Goal: Information Seeking & Learning: Check status

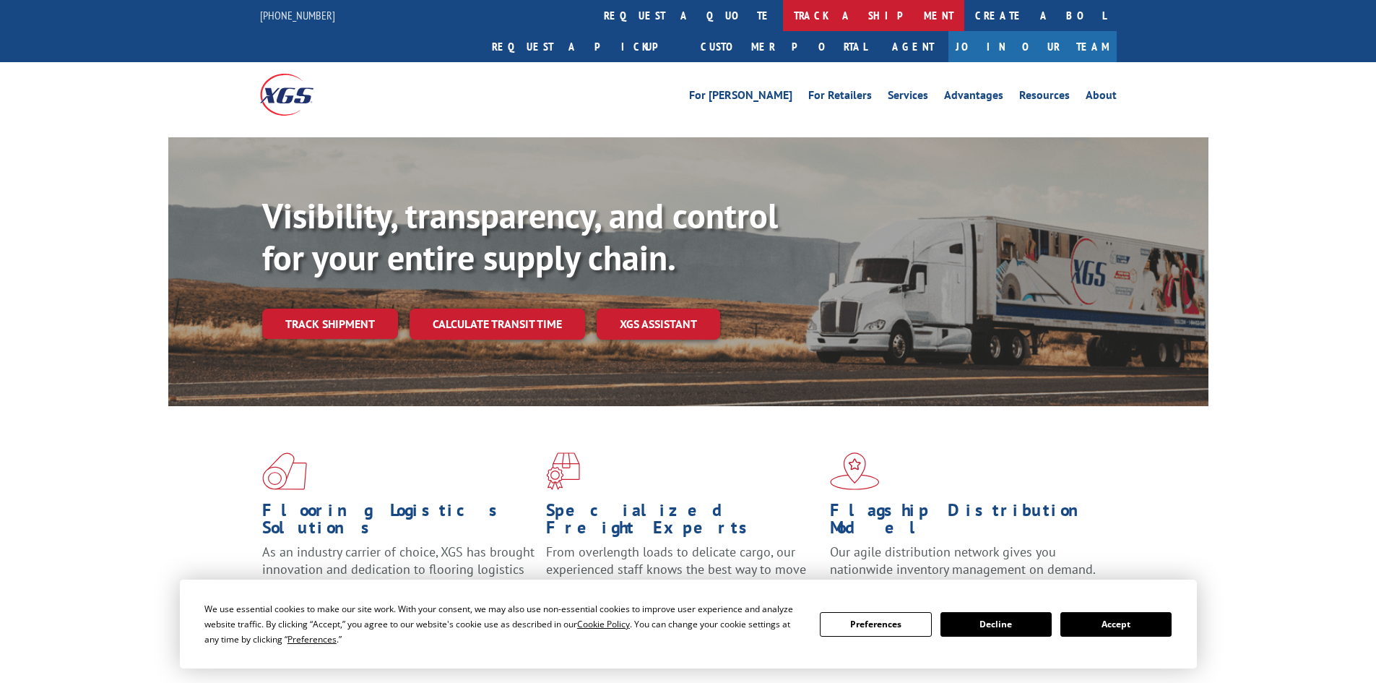
click at [783, 17] on link "track a shipment" at bounding box center [873, 15] width 181 height 31
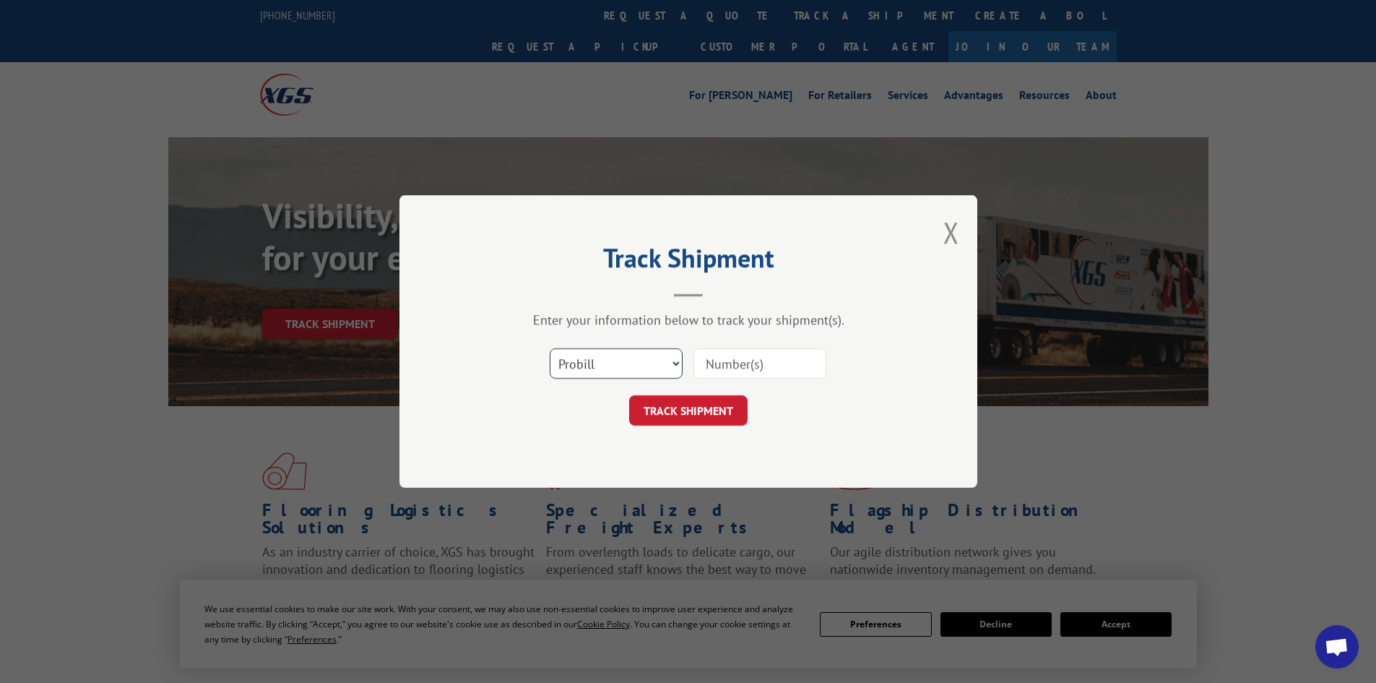
click at [613, 370] on select "Select category... Probill BOL PO" at bounding box center [616, 363] width 133 height 30
select select "bol"
click at [550, 348] on select "Select category... Probill BOL PO" at bounding box center [616, 363] width 133 height 30
click at [738, 366] on input at bounding box center [760, 363] width 133 height 30
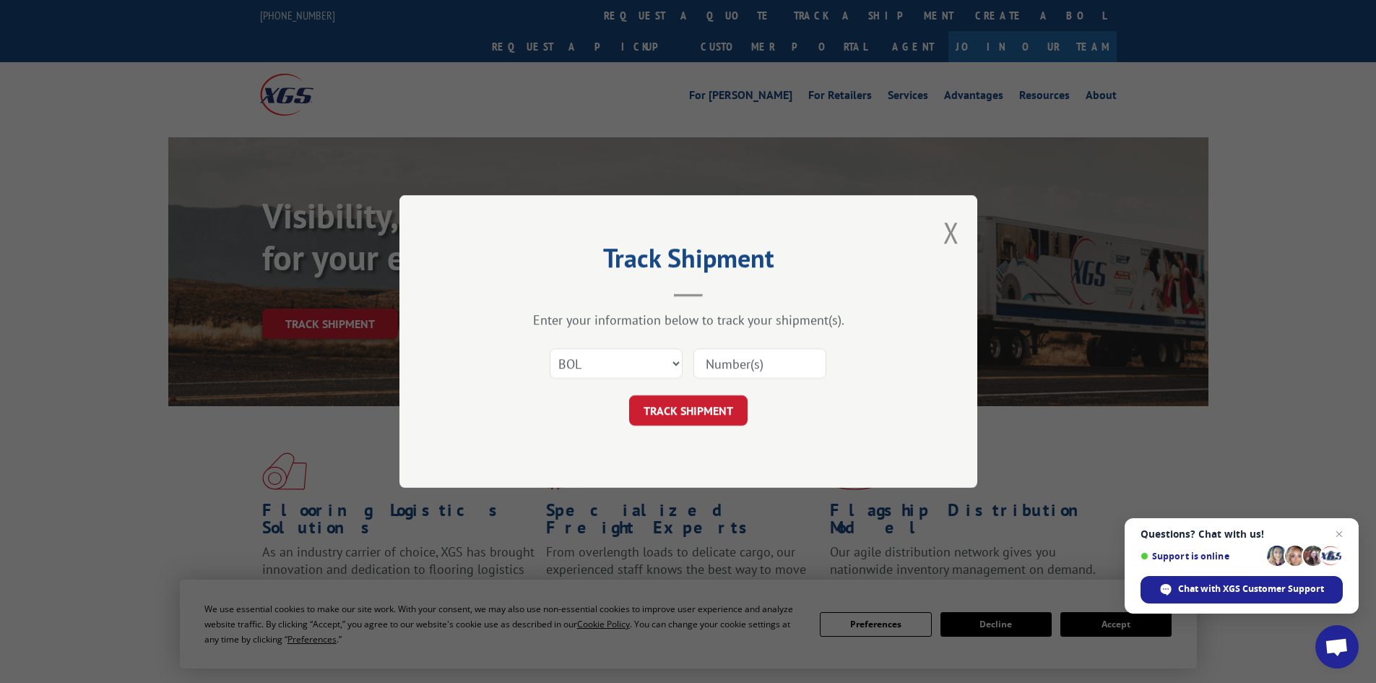
paste input "5476694"
type input "5476694"
click at [690, 404] on button "TRACK SHIPMENT" at bounding box center [688, 410] width 119 height 30
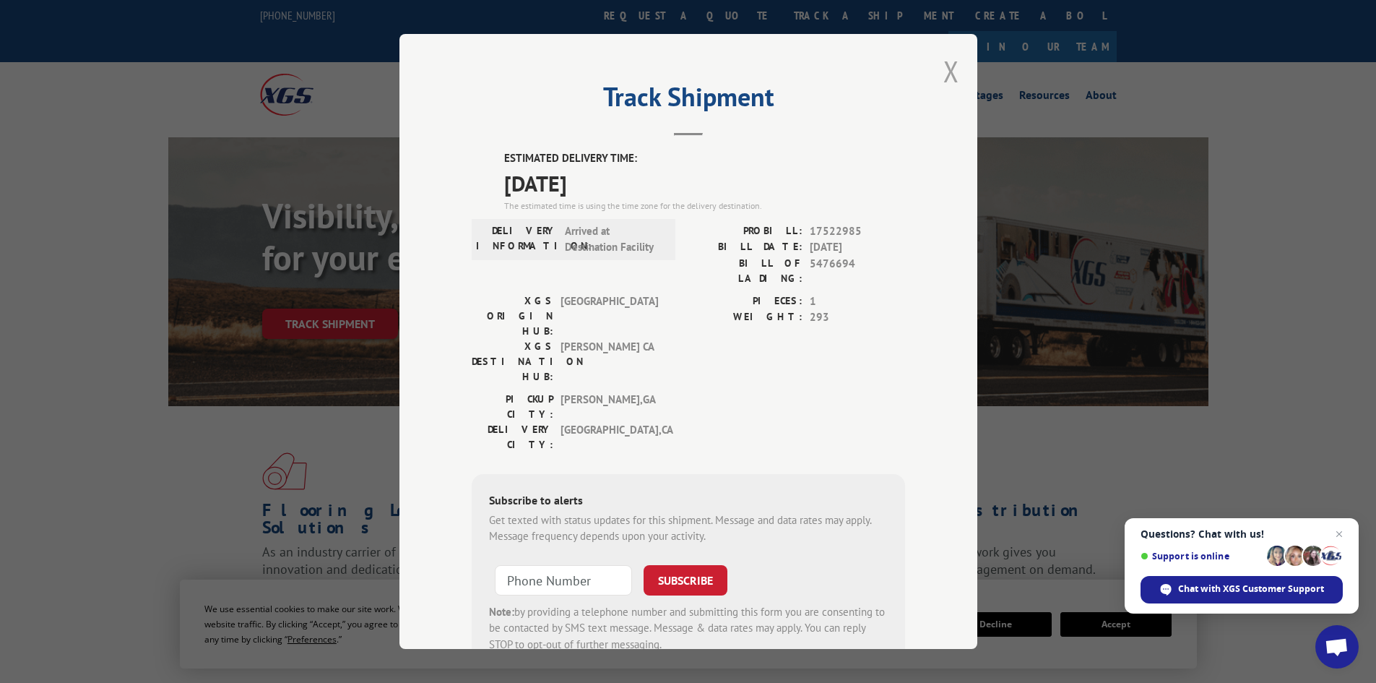
click at [951, 72] on button "Close modal" at bounding box center [952, 71] width 16 height 38
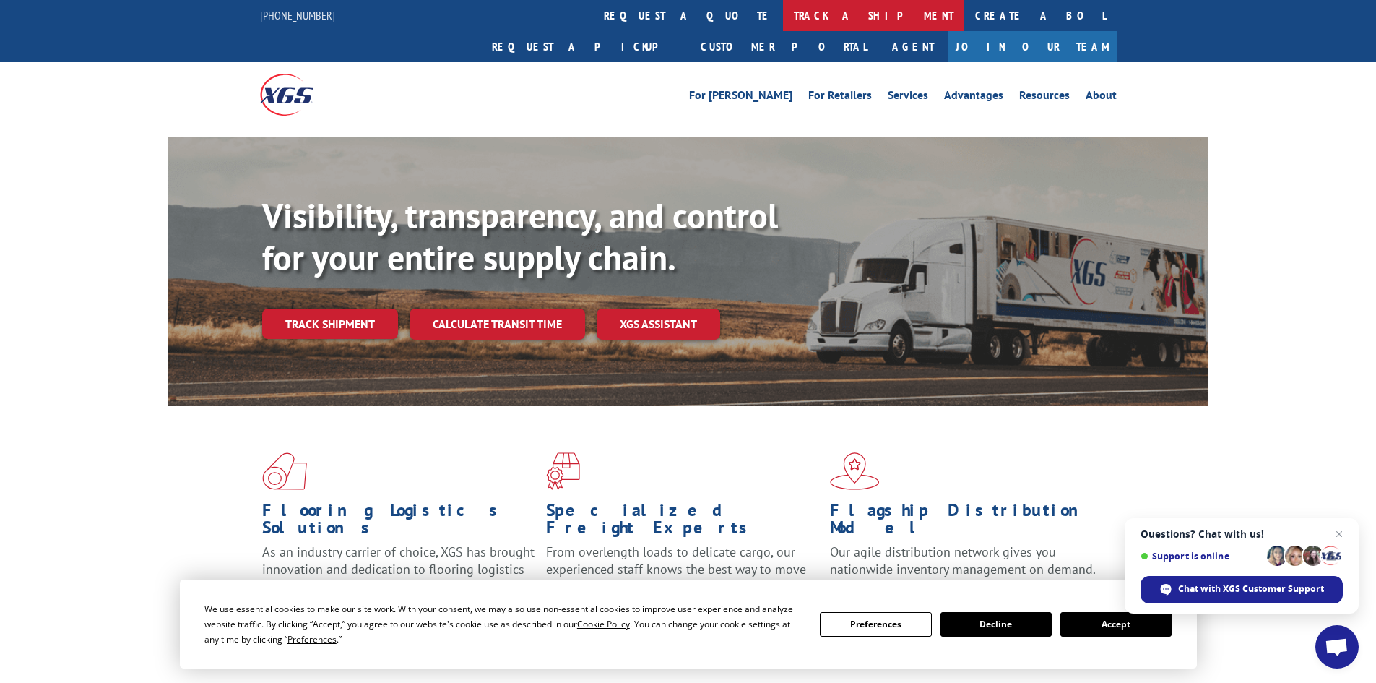
click at [783, 8] on link "track a shipment" at bounding box center [873, 15] width 181 height 31
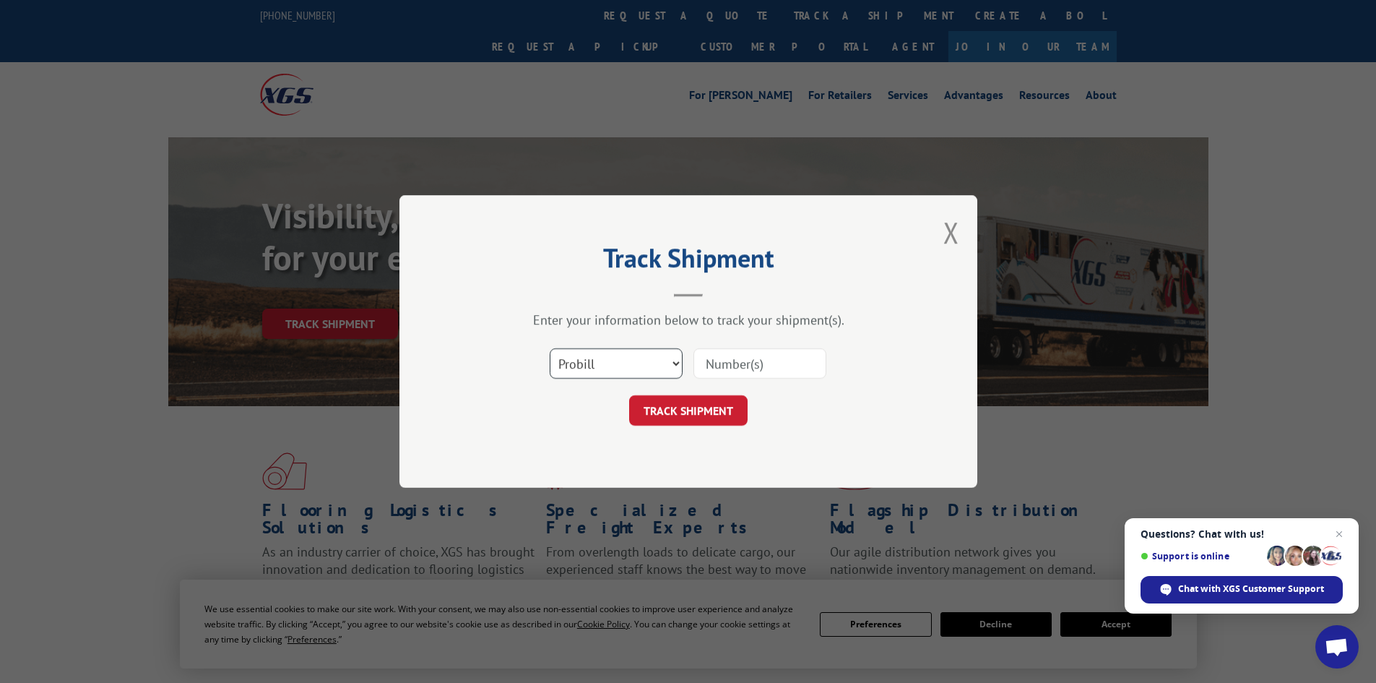
click at [630, 360] on select "Select category... Probill BOL PO" at bounding box center [616, 363] width 133 height 30
select select "bol"
click at [550, 348] on select "Select category... Probill BOL PO" at bounding box center [616, 363] width 133 height 30
click at [759, 361] on input at bounding box center [760, 363] width 133 height 30
paste input "5479117"
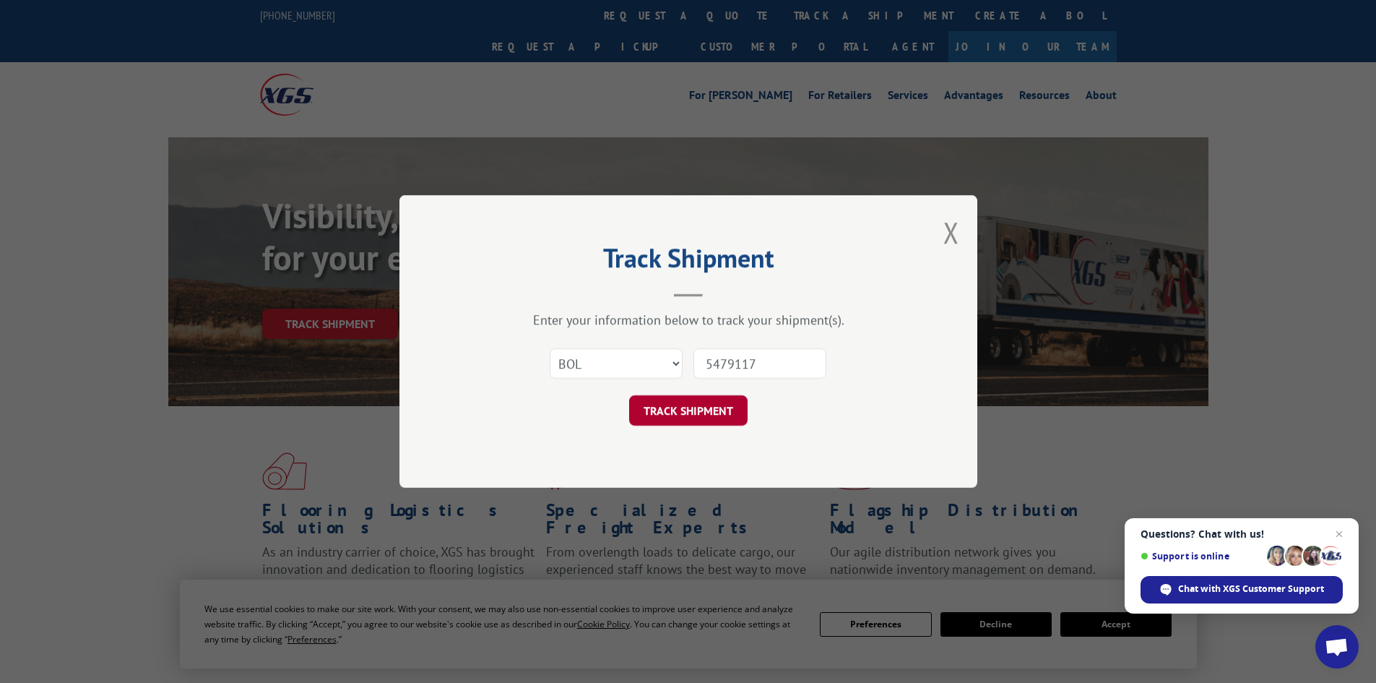
type input "5479117"
click at [663, 413] on button "TRACK SHIPMENT" at bounding box center [688, 410] width 119 height 30
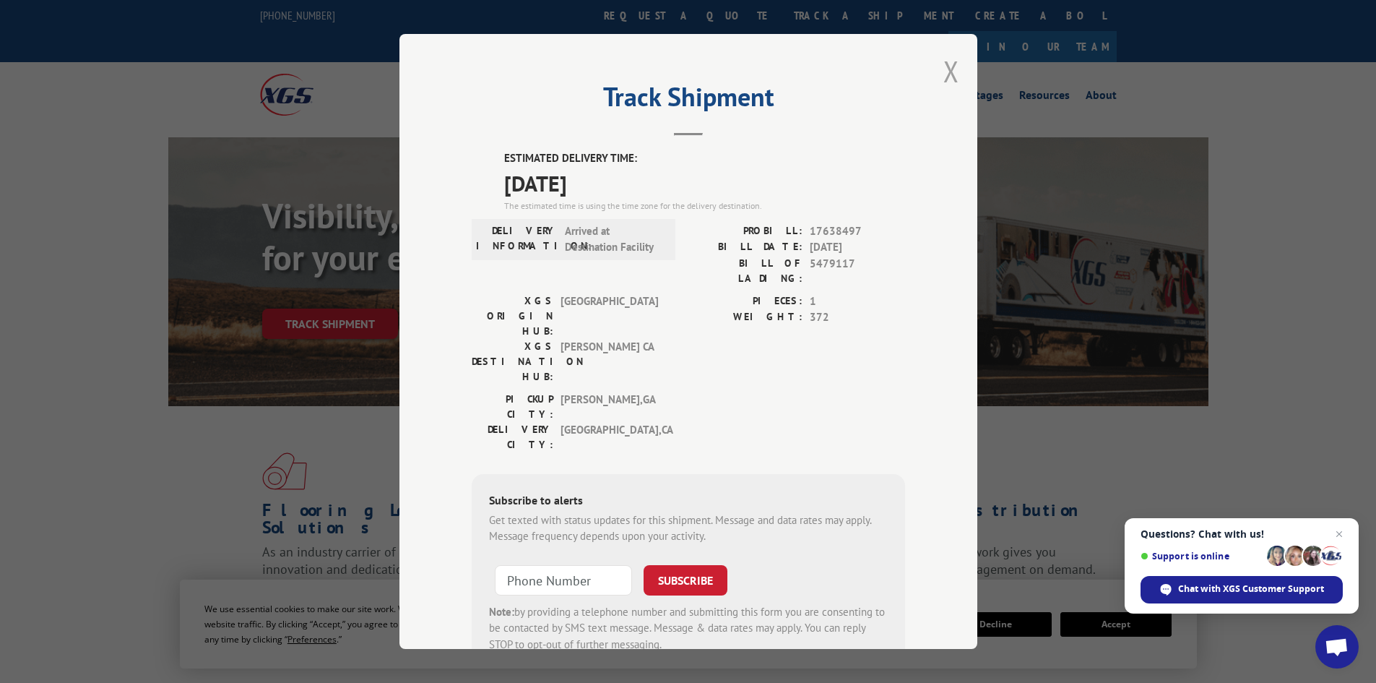
click at [948, 72] on button "Close modal" at bounding box center [952, 71] width 16 height 38
